Goal: Transaction & Acquisition: Book appointment/travel/reservation

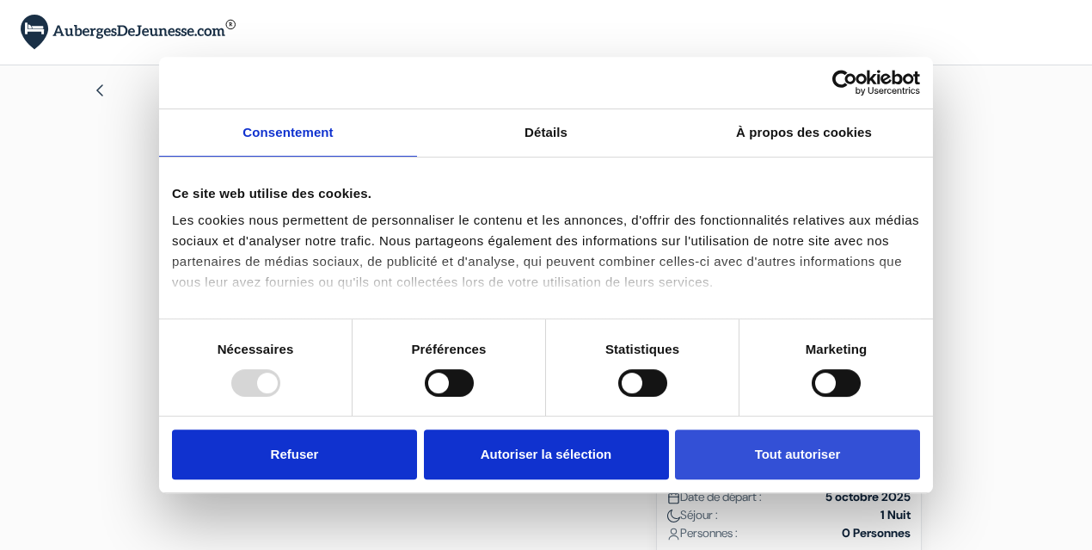
click at [716, 446] on button "Tout autoriser" at bounding box center [797, 454] width 245 height 50
checkbox input "true"
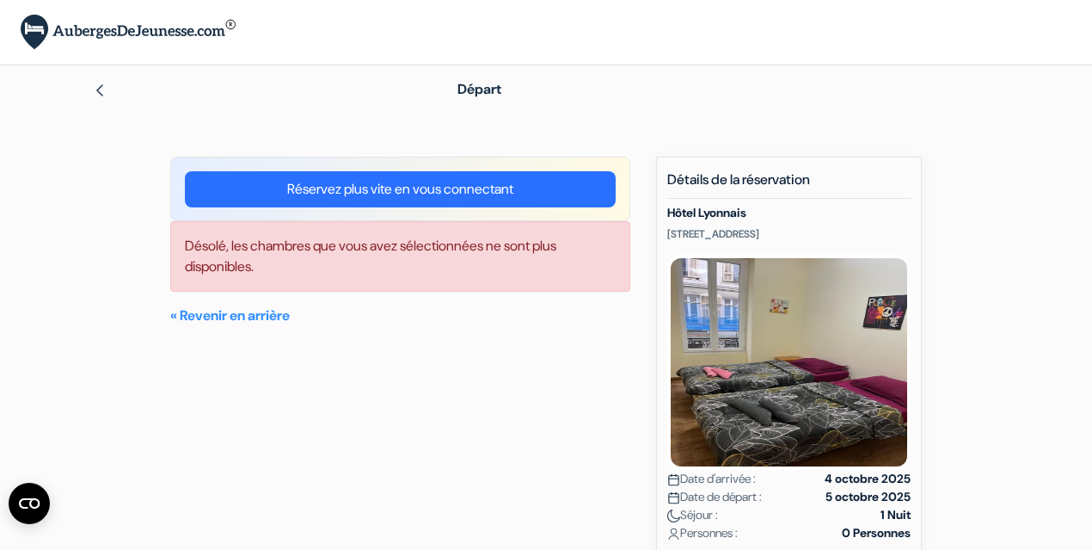
click at [475, 122] on div "Départ add_box [GEOGRAPHIC_DATA] [STREET_ADDRESS] [GEOGRAPHIC_DATA]" at bounding box center [546, 382] width 981 height 635
click at [481, 91] on span "Départ" at bounding box center [480, 89] width 44 height 18
click at [107, 88] on div at bounding box center [251, 89] width 316 height 21
click at [95, 89] on img at bounding box center [100, 90] width 14 height 14
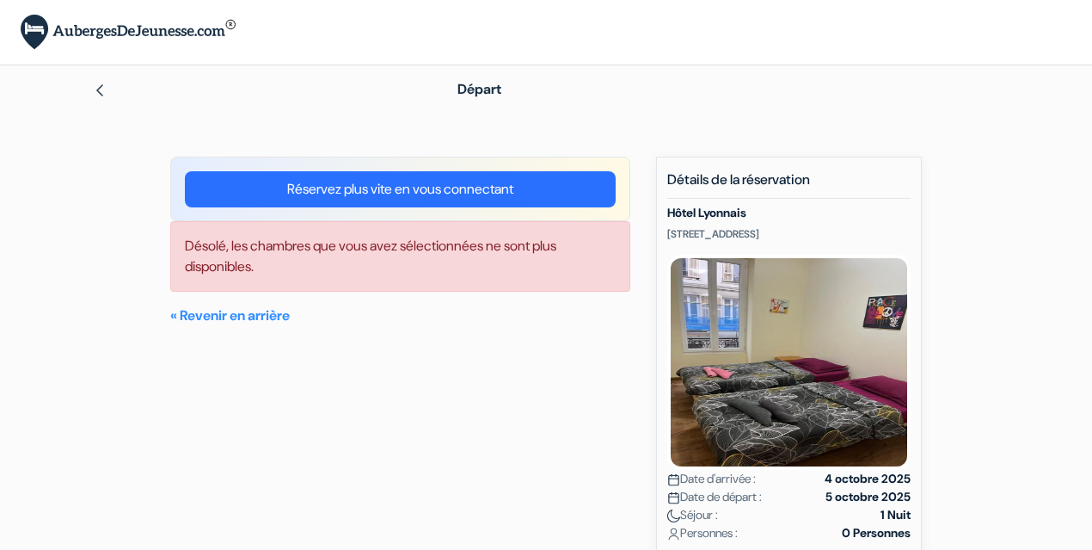
click at [95, 89] on img at bounding box center [100, 90] width 14 height 14
click at [100, 89] on img at bounding box center [100, 90] width 14 height 14
click at [110, 31] on img at bounding box center [128, 32] width 215 height 35
